Goal: Information Seeking & Learning: Learn about a topic

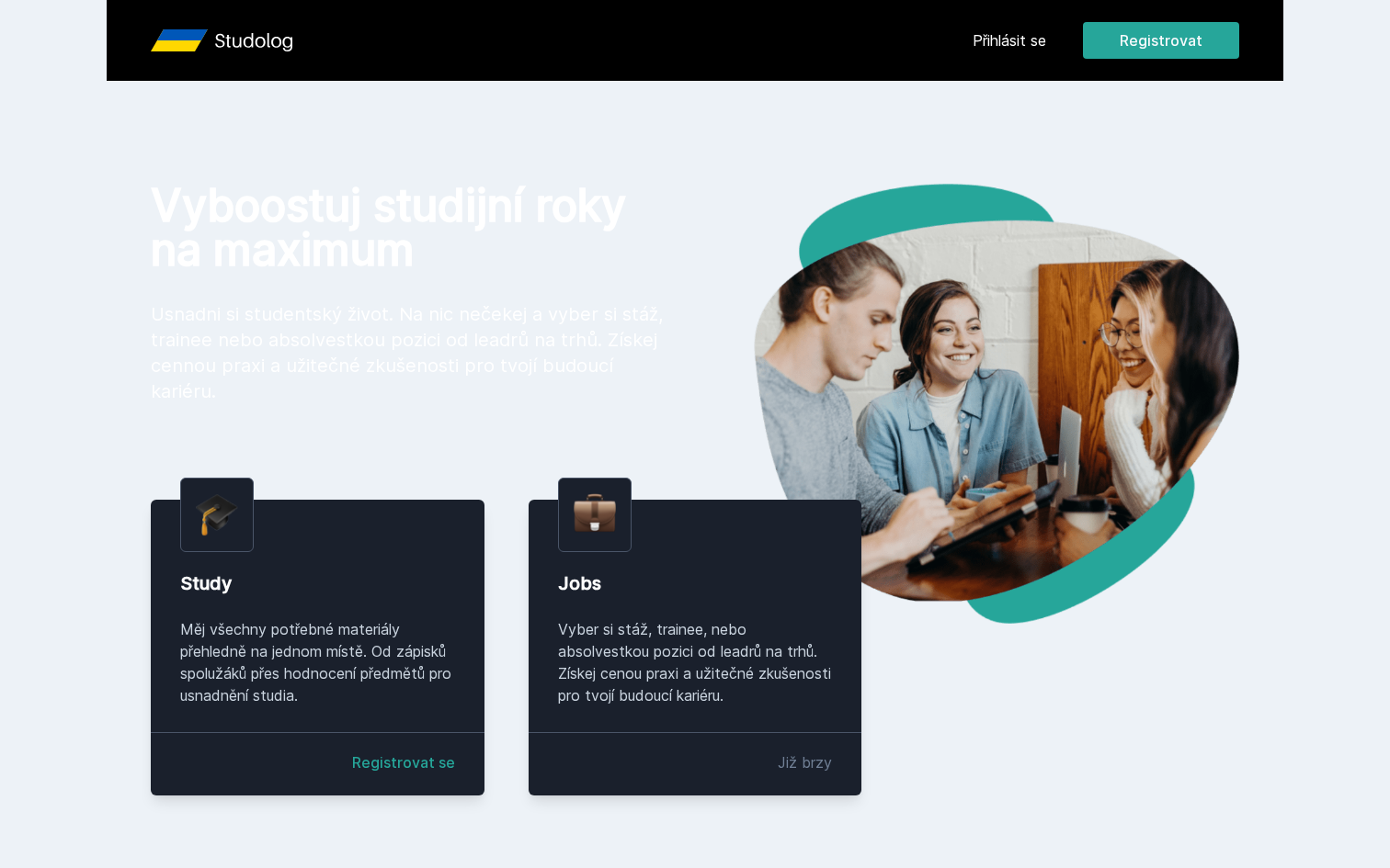
click at [1000, 33] on link "Přihlásit se" at bounding box center [1009, 40] width 74 height 22
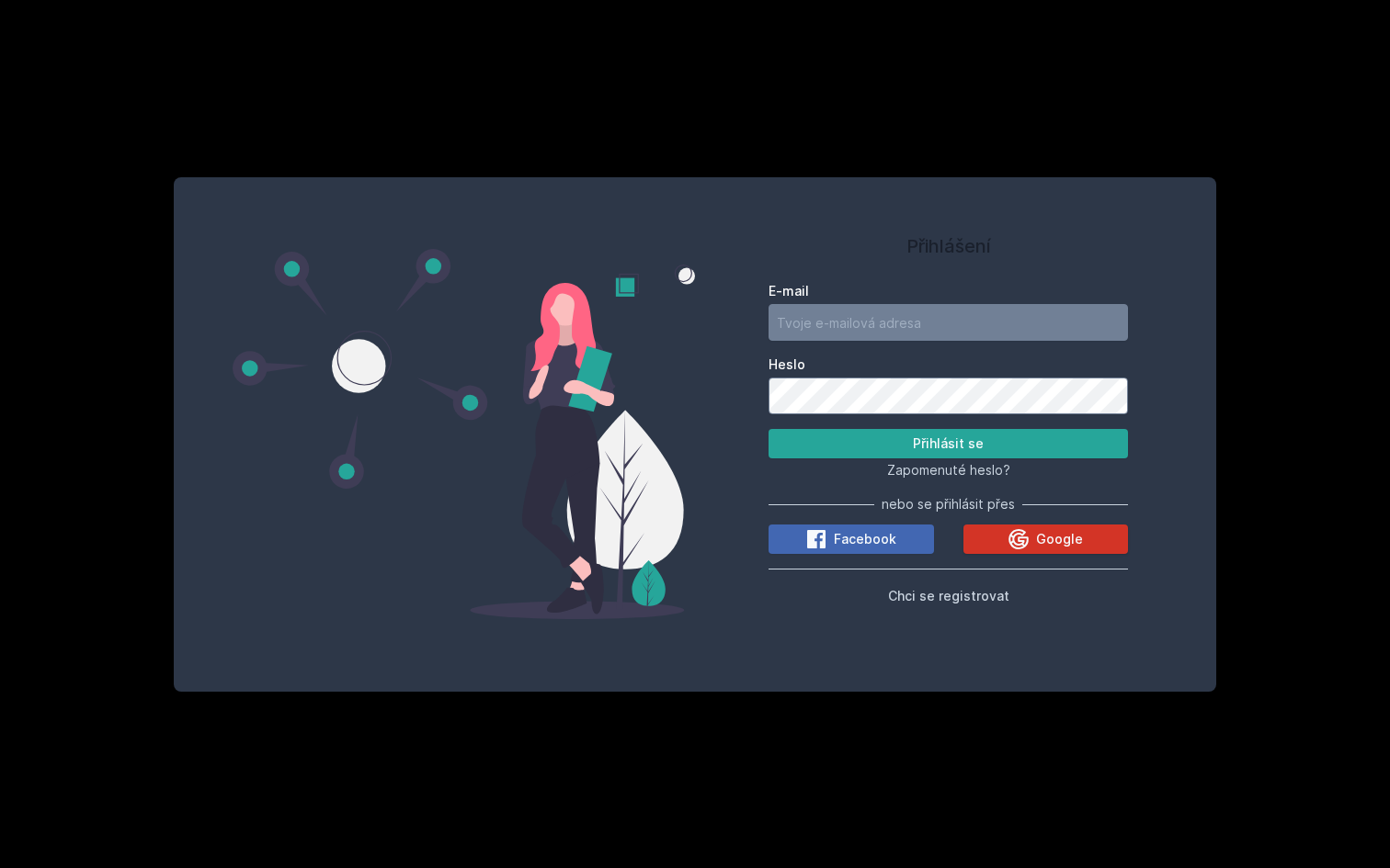
click at [1019, 549] on icon at bounding box center [1018, 539] width 22 height 22
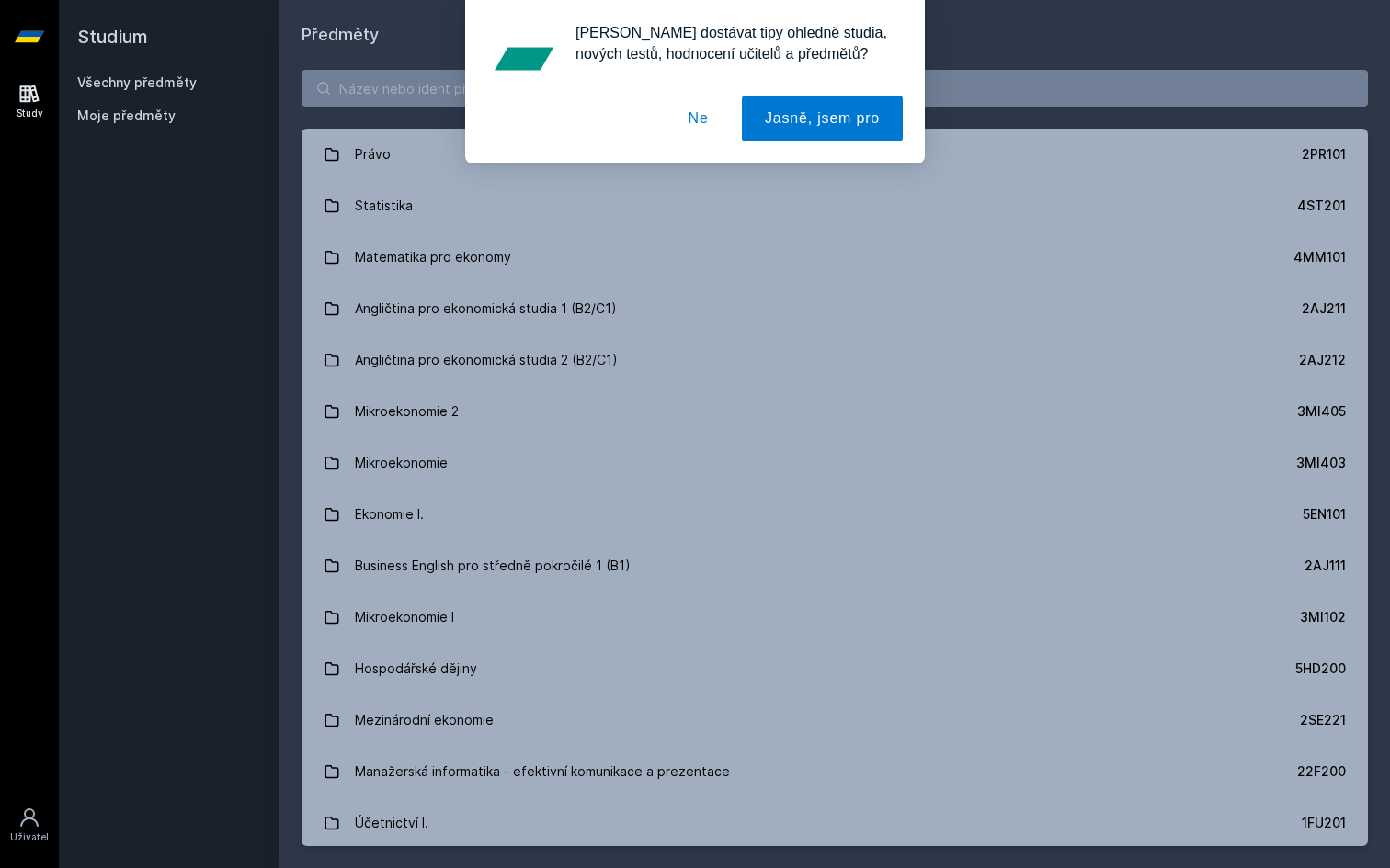
click at [693, 126] on button "Ne" at bounding box center [698, 119] width 66 height 46
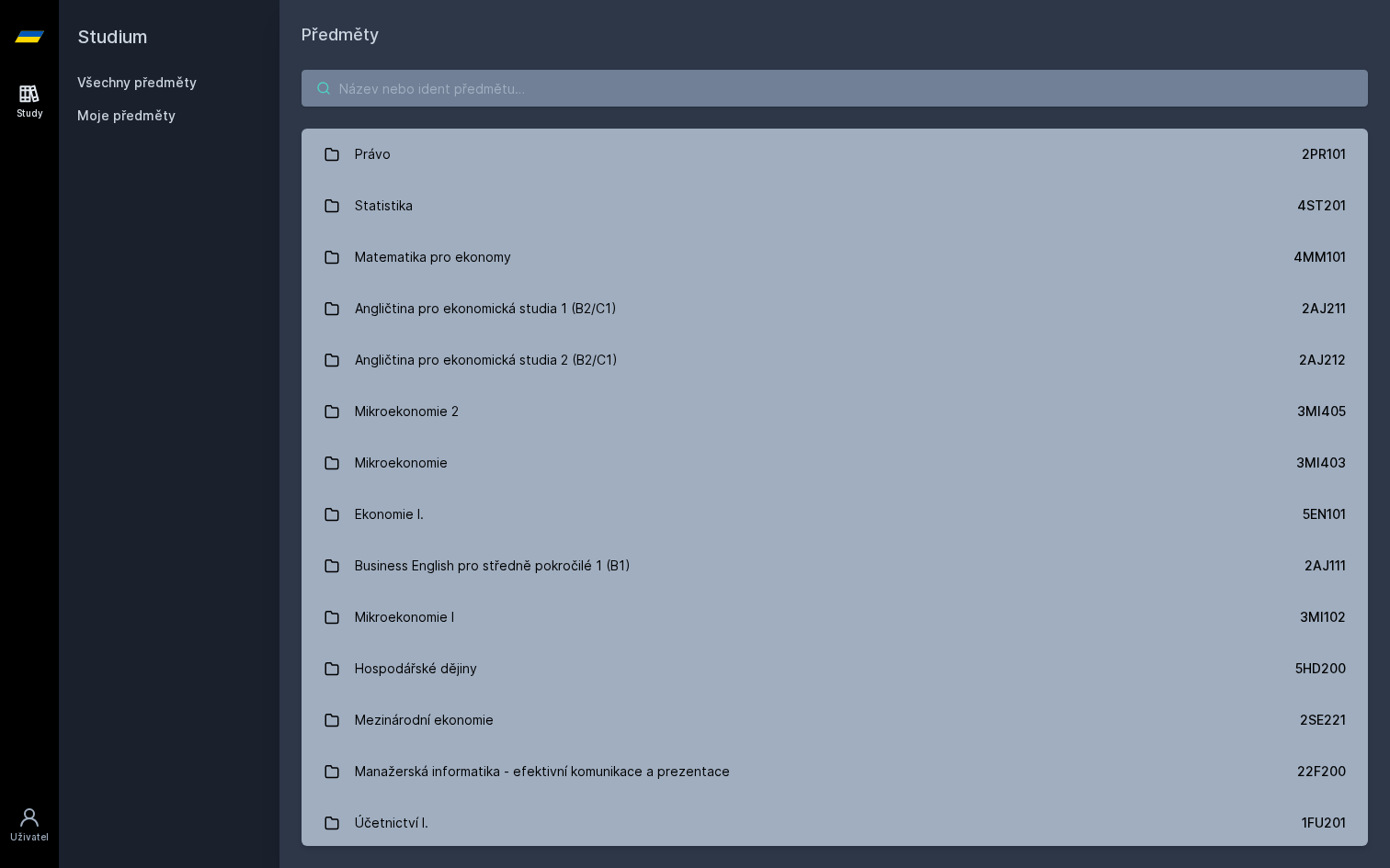
click at [677, 92] on input "search" at bounding box center [835, 88] width 1066 height 36
paste input "4ST540"
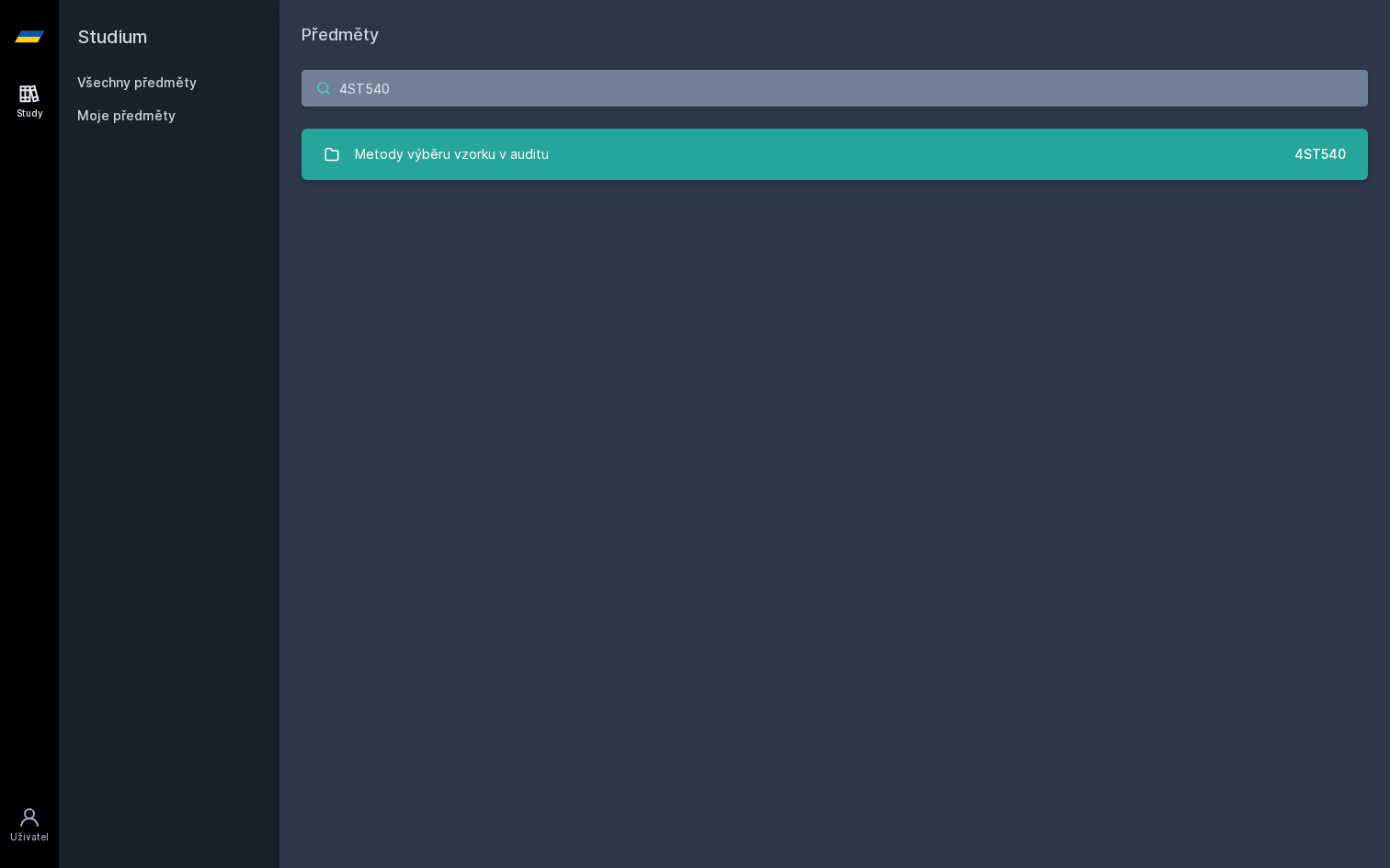
type input "4ST540"
click at [624, 170] on link "Metody výběru vzorku v auditu 4ST540" at bounding box center [835, 154] width 1066 height 52
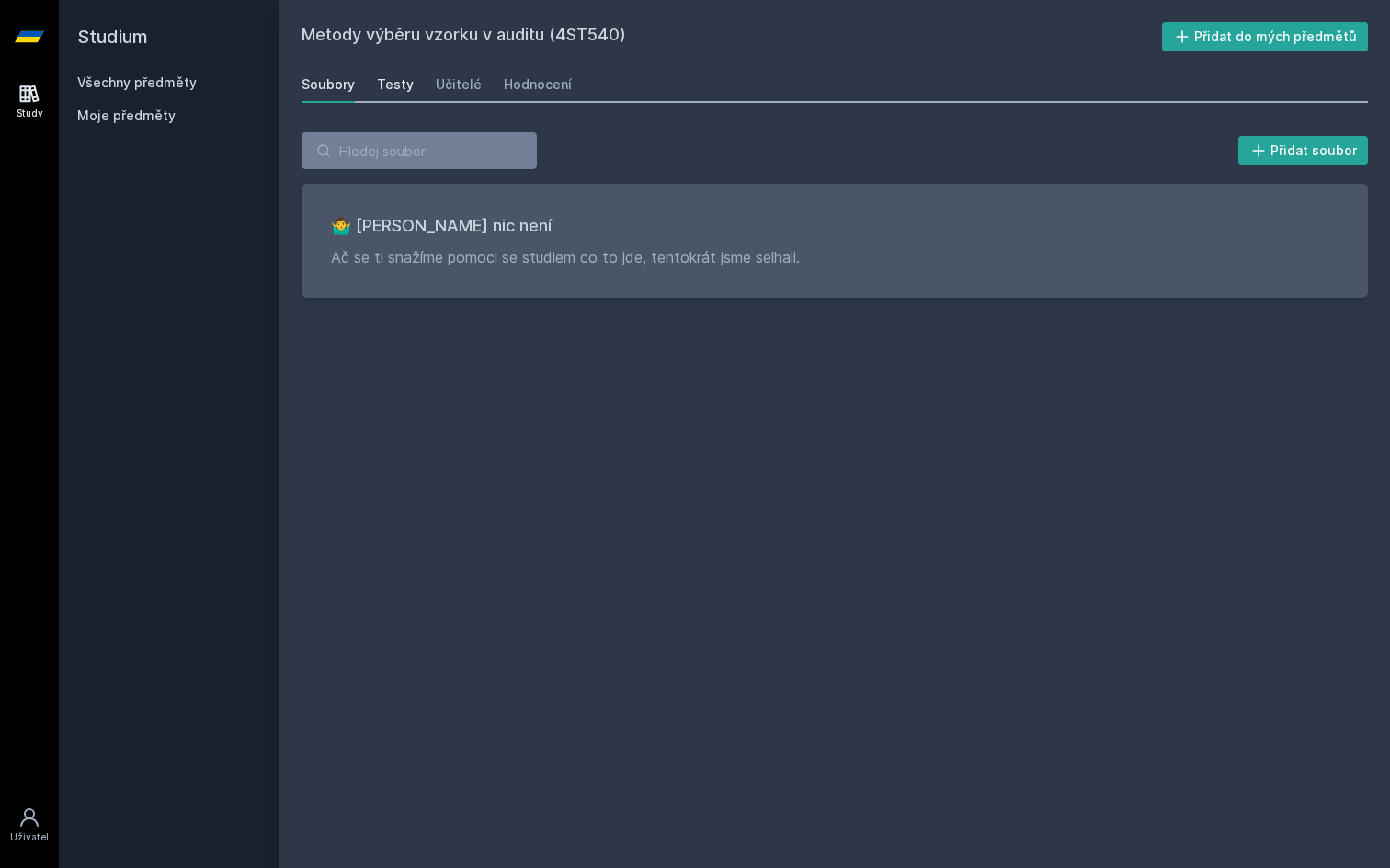
click at [393, 84] on div "Testy" at bounding box center [395, 84] width 36 height 18
click at [443, 82] on div "Učitelé" at bounding box center [459, 84] width 46 height 18
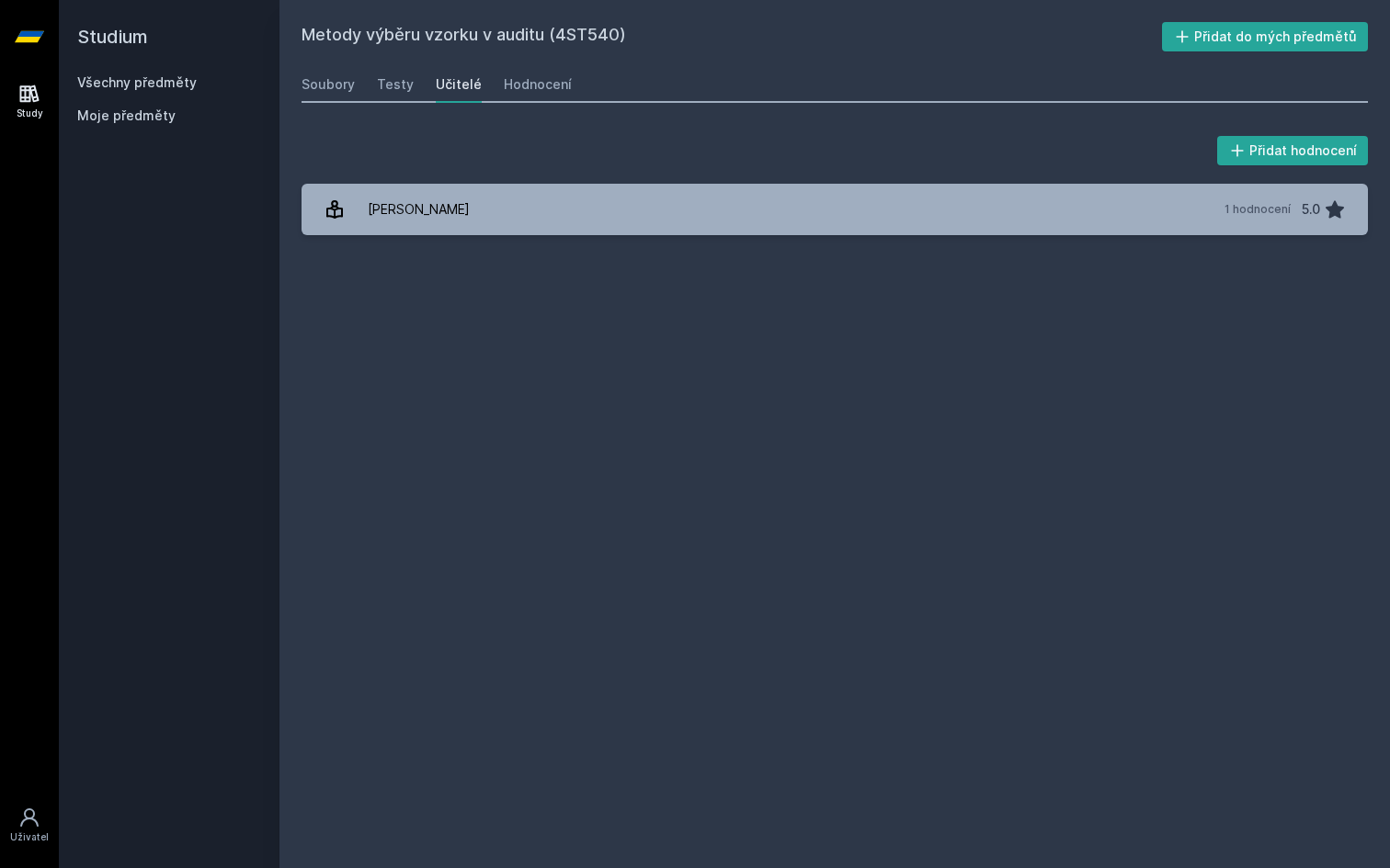
click at [547, 178] on div "Přidat hodnocení Hindls Richard 1 hodnocení 5.0 Jejda, něco se pokazilo." at bounding box center [835, 184] width 1066 height 103
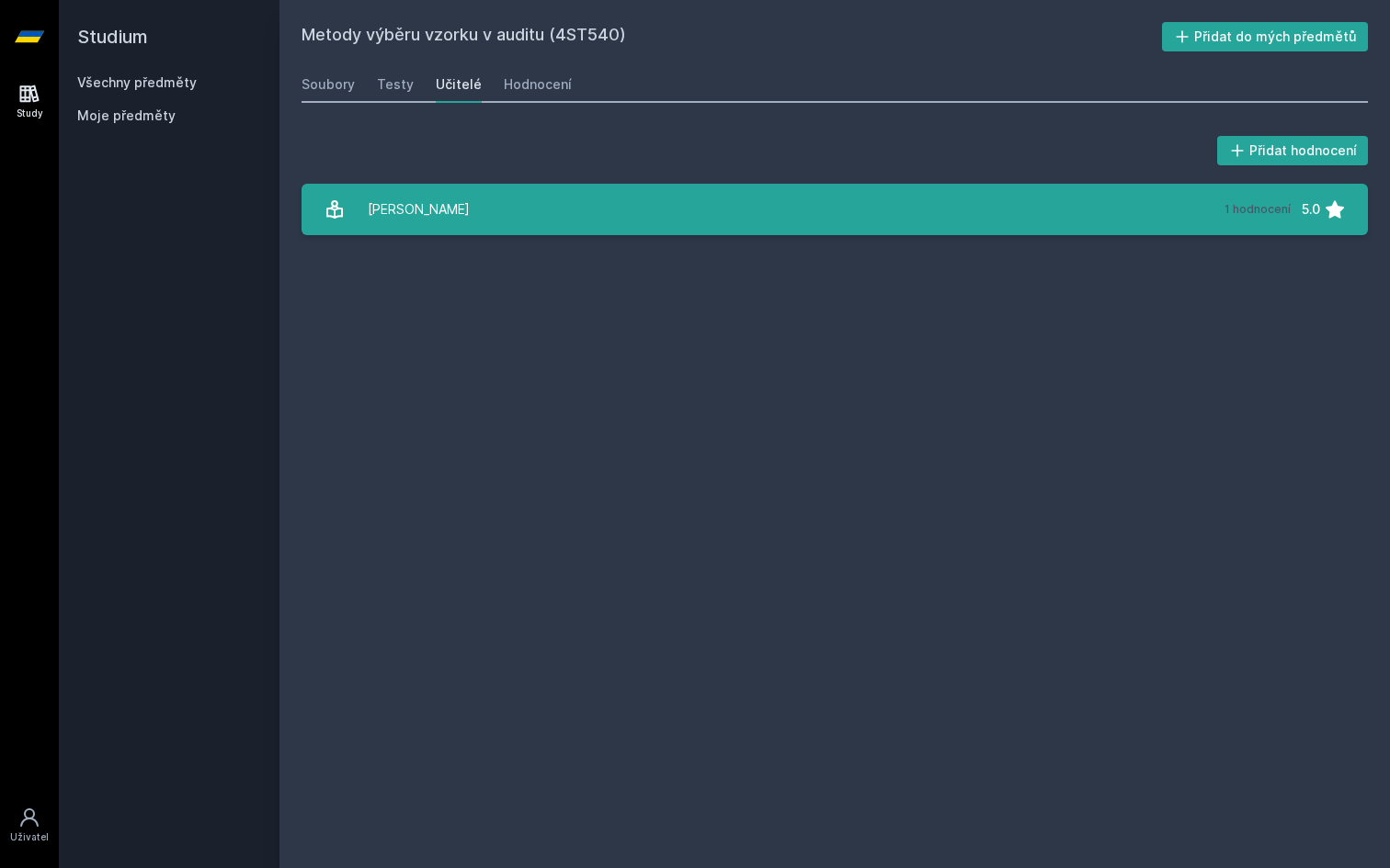
click at [561, 224] on link "Hindls Richard 1 hodnocení 5.0" at bounding box center [835, 210] width 1066 height 52
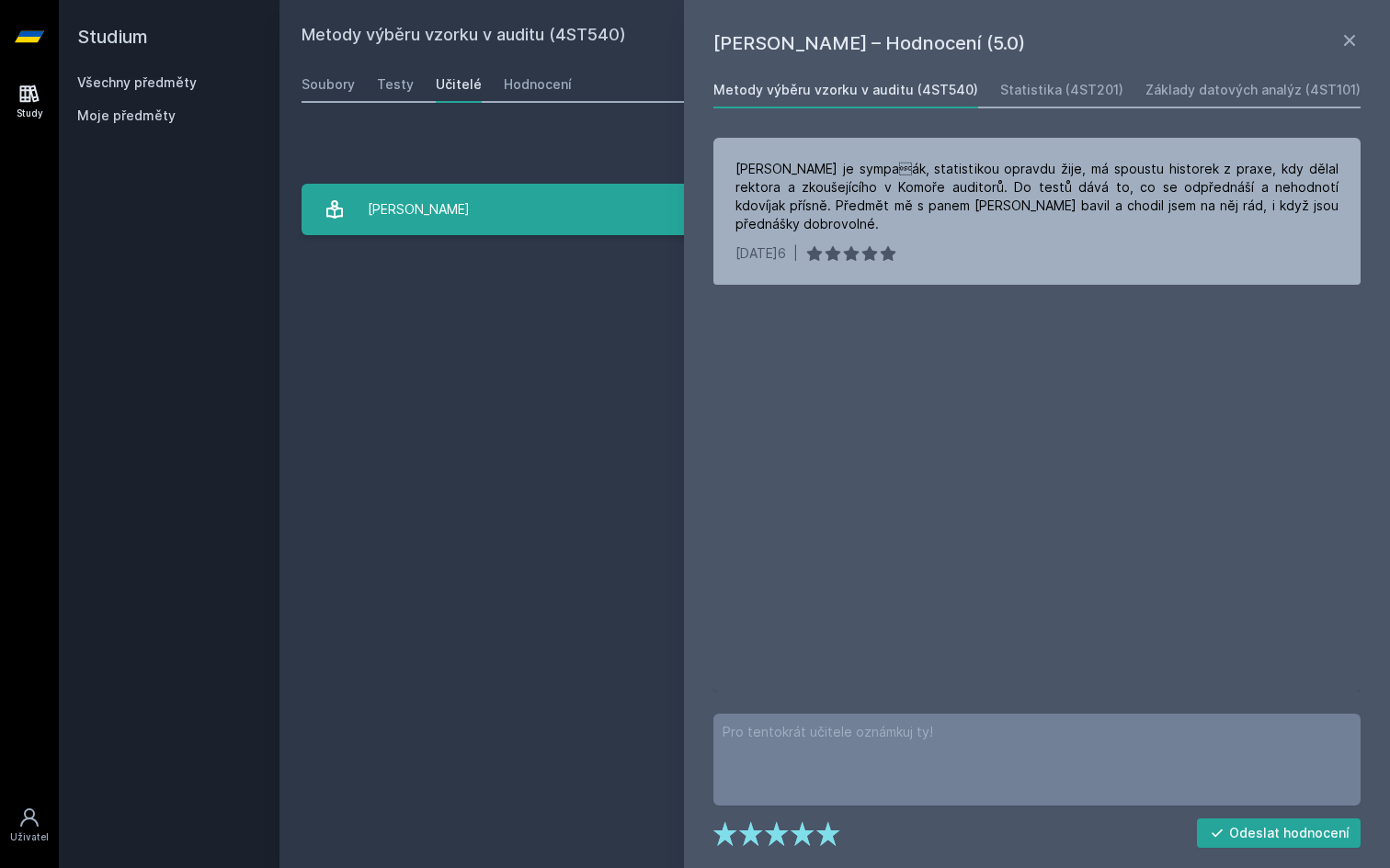
click at [561, 224] on link "Hindls Richard 1 hodnocení 5.0" at bounding box center [835, 210] width 1066 height 52
